Goal: Task Accomplishment & Management: Manage account settings

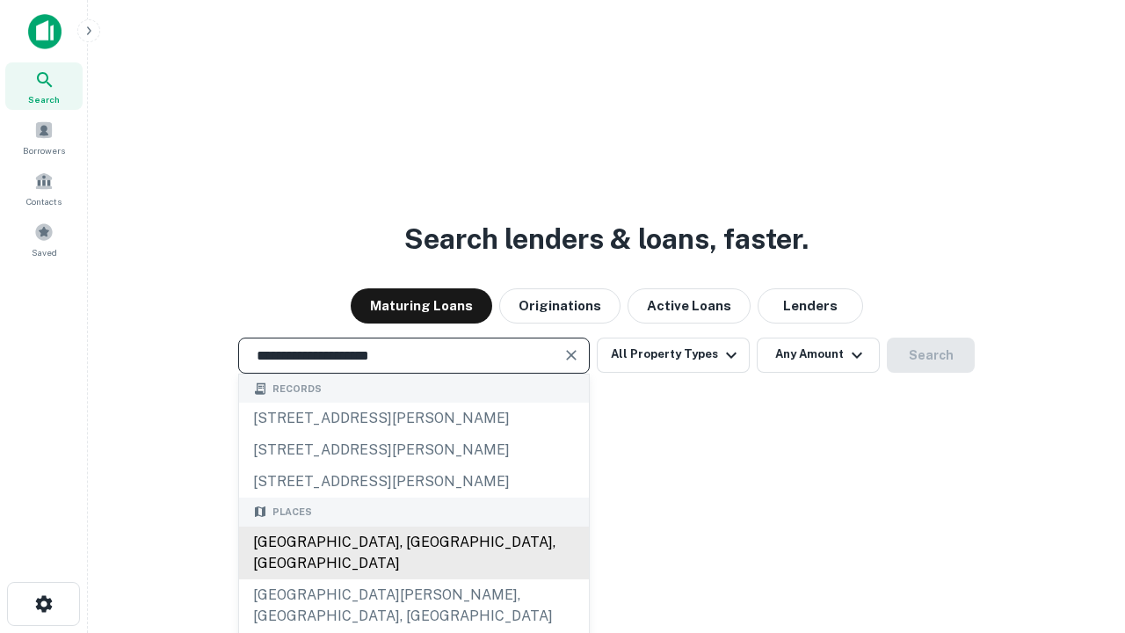
click at [413, 579] on div "Santa Monica, CA, USA" at bounding box center [414, 552] width 350 height 53
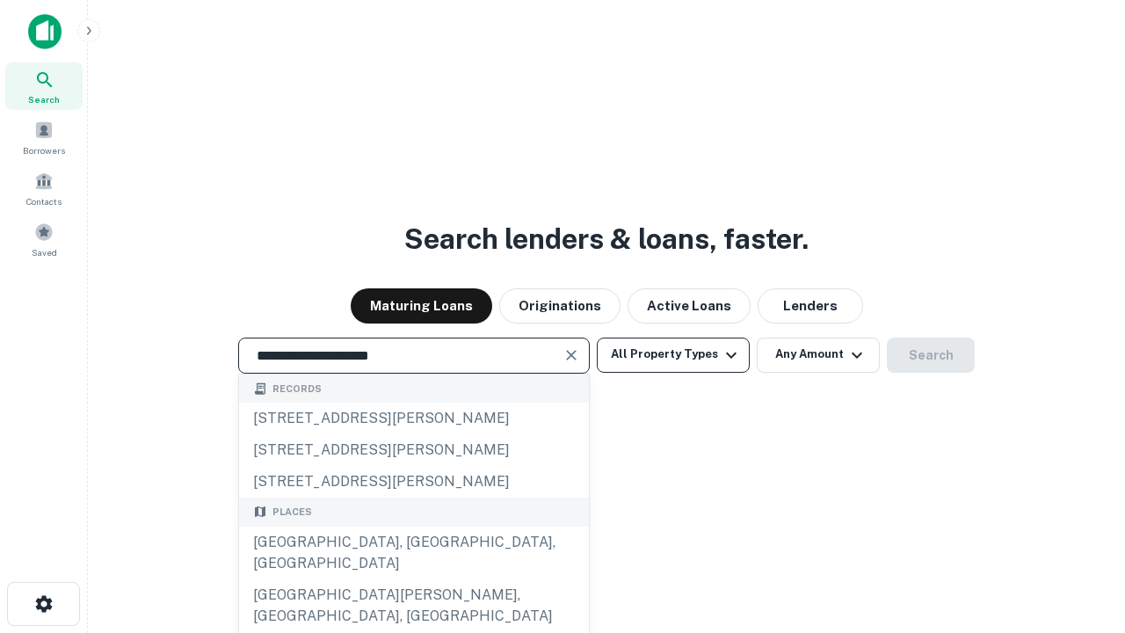
type input "**********"
click at [673, 354] on button "All Property Types" at bounding box center [673, 354] width 153 height 35
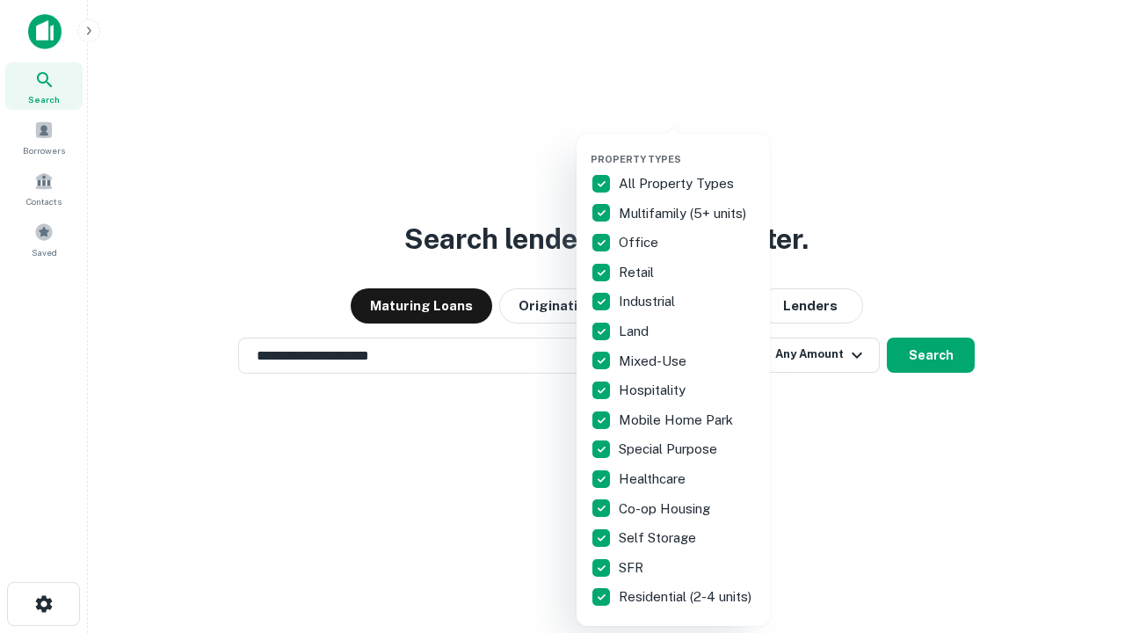
click at [687, 148] on button "button" at bounding box center [687, 148] width 193 height 1
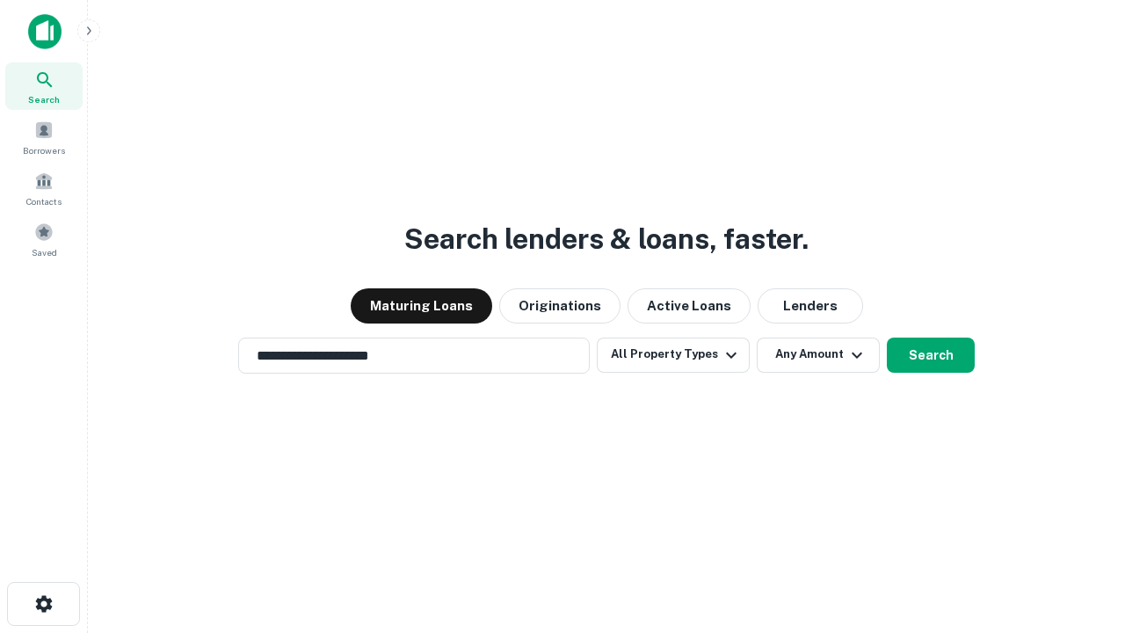
scroll to position [27, 0]
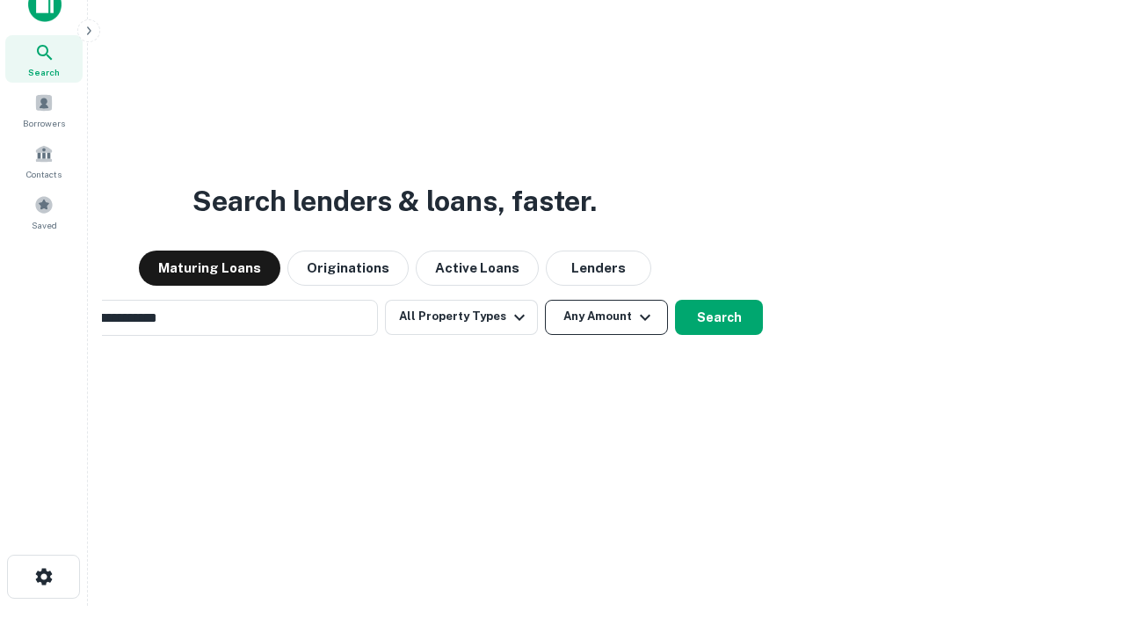
click at [545, 300] on button "Any Amount" at bounding box center [606, 317] width 123 height 35
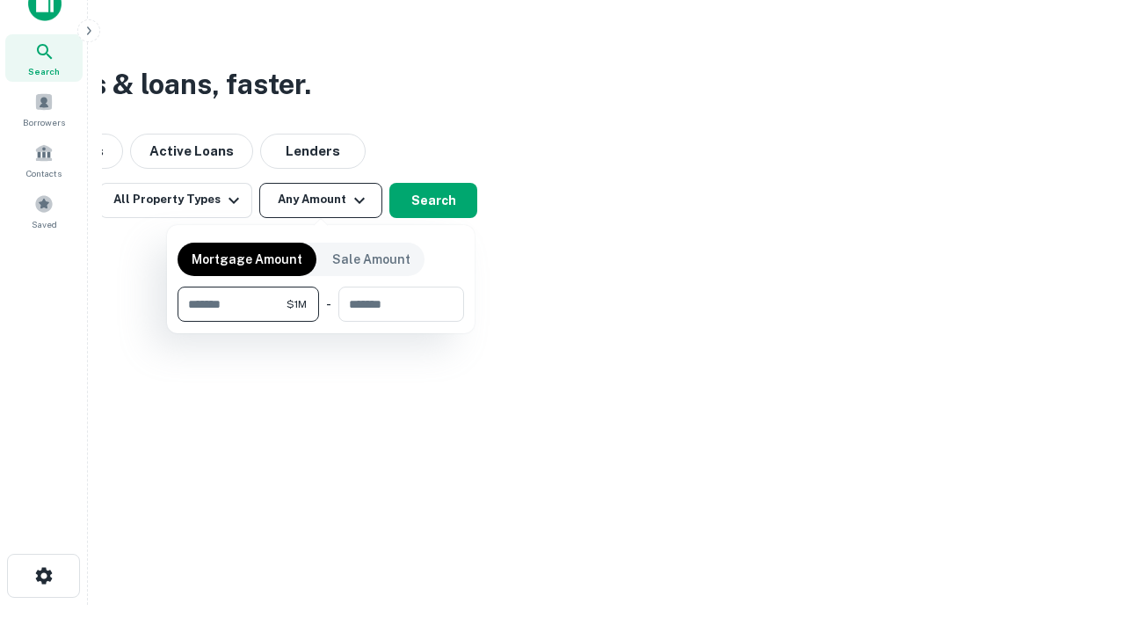
type input "*******"
click at [321, 322] on button "button" at bounding box center [321, 322] width 287 height 1
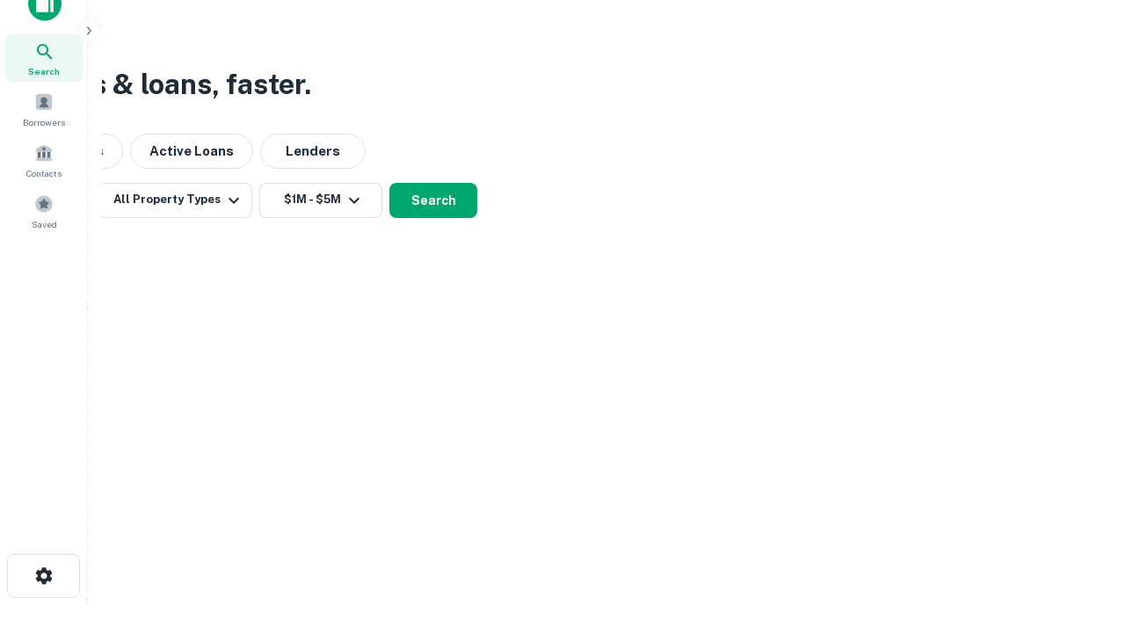
scroll to position [11, 324]
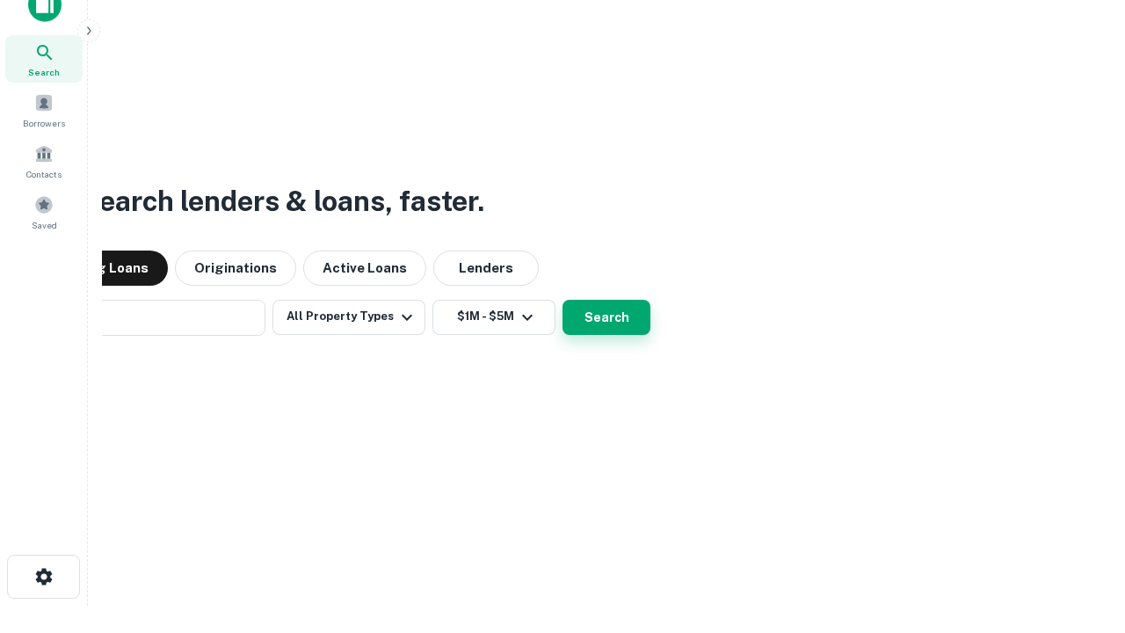
click at [562, 300] on button "Search" at bounding box center [606, 317] width 88 height 35
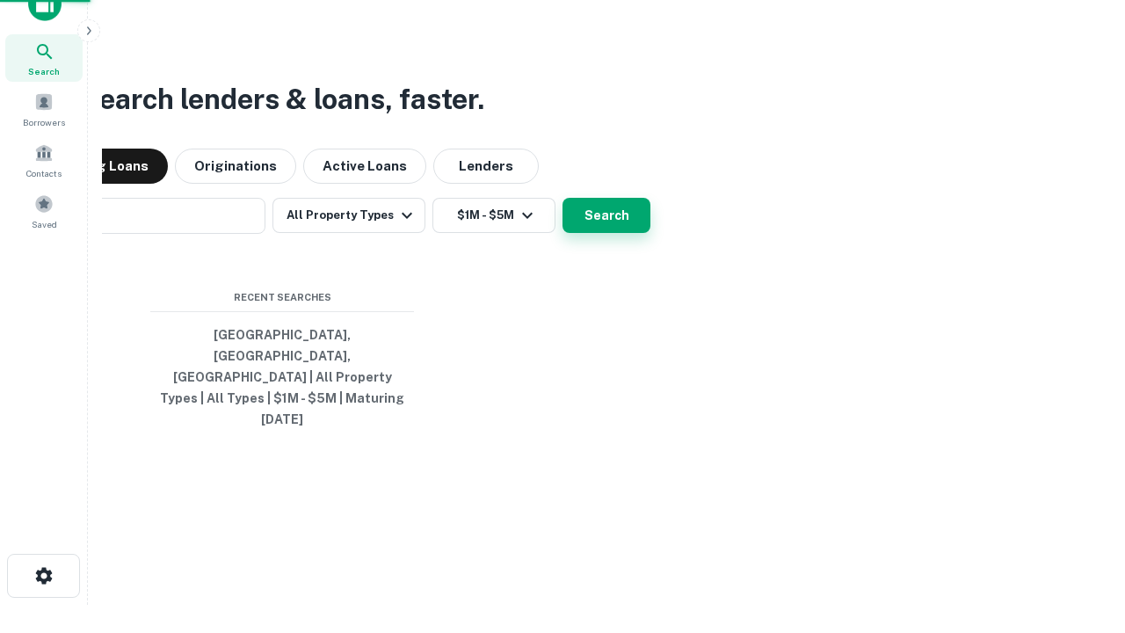
scroll to position [47, 497]
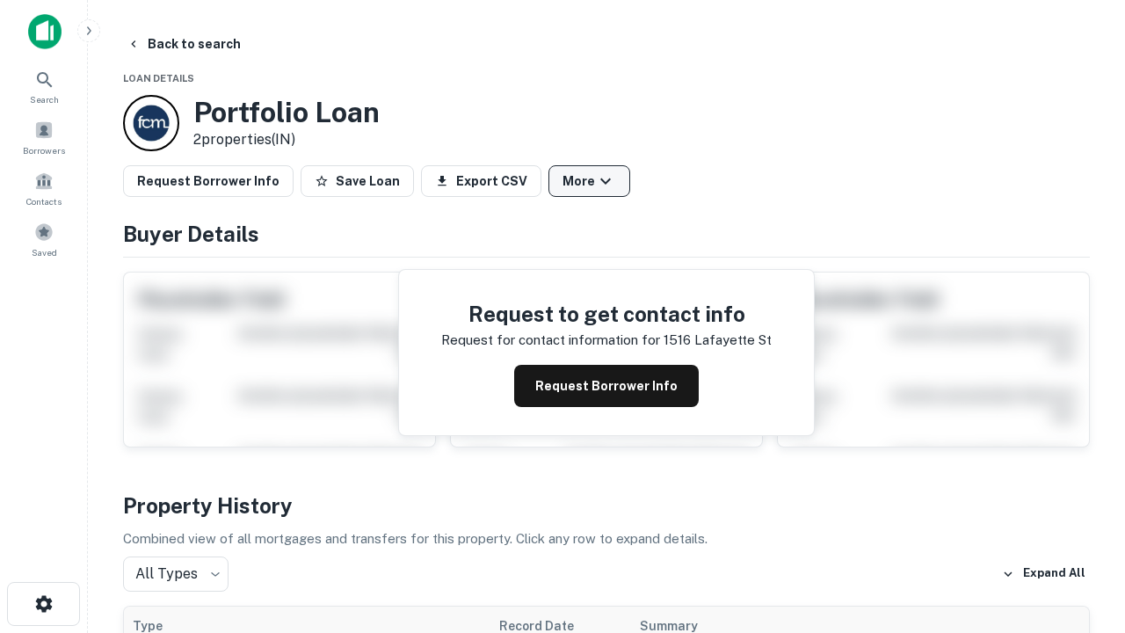
click at [589, 181] on button "More" at bounding box center [589, 181] width 82 height 32
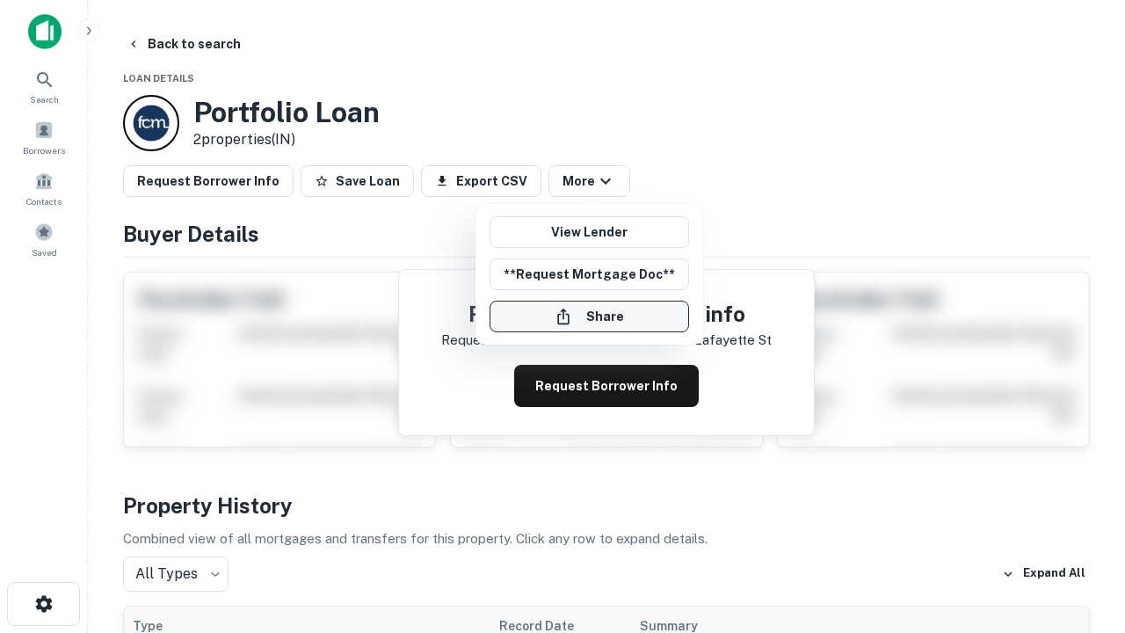
click at [589, 316] on button "Share" at bounding box center [590, 317] width 200 height 32
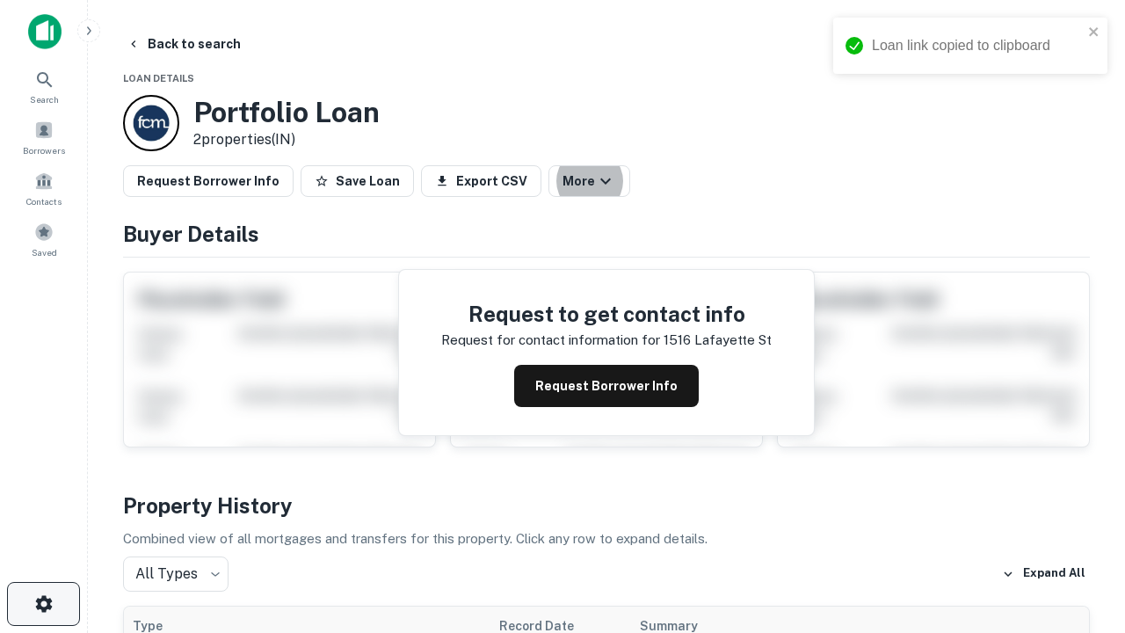
click at [43, 604] on icon "button" at bounding box center [43, 603] width 21 height 21
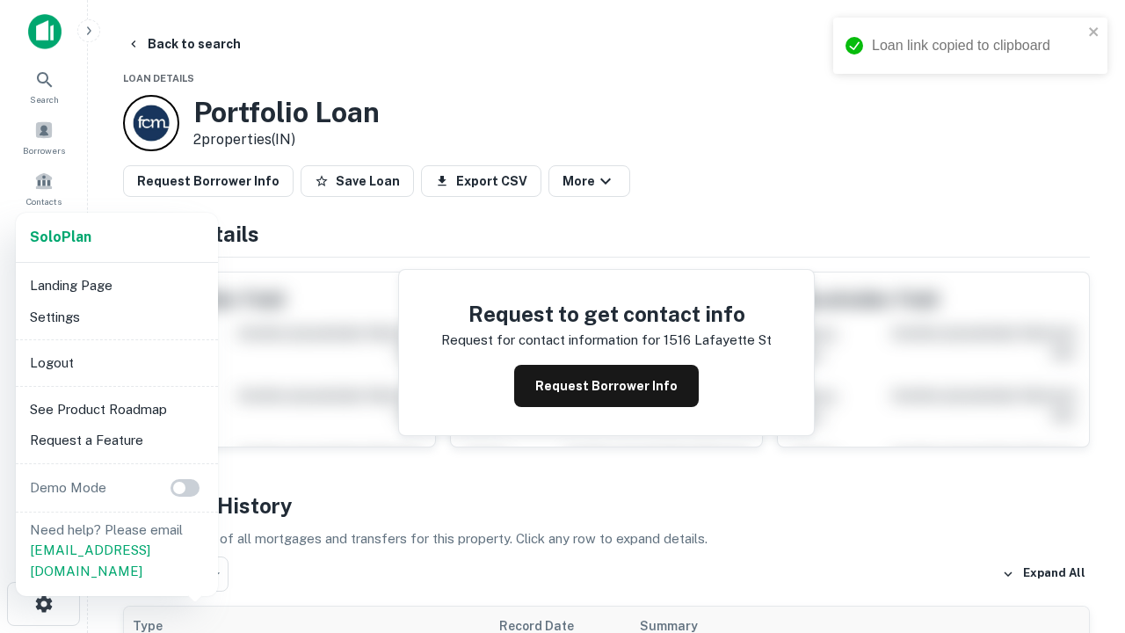
click at [116, 362] on li "Logout" at bounding box center [117, 363] width 188 height 32
